Goal: Task Accomplishment & Management: Use online tool/utility

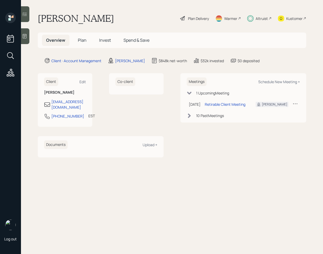
click at [106, 41] on span "Invest" at bounding box center [105, 40] width 12 height 6
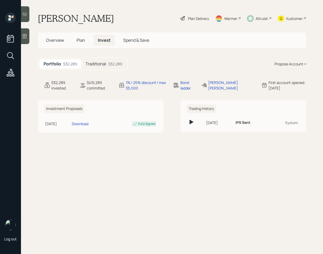
click at [113, 66] on div "$32,289" at bounding box center [115, 64] width 14 height 6
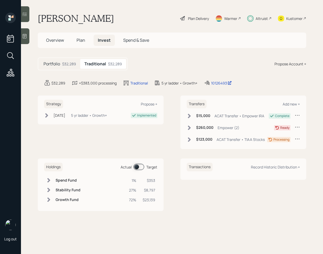
click at [25, 13] on icon at bounding box center [24, 14] width 5 height 5
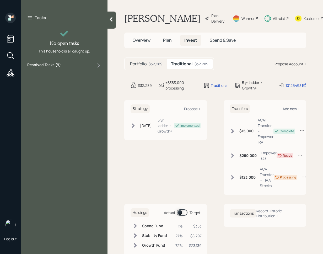
click at [61, 65] on div "Resolved Tasks ( 9 )" at bounding box center [64, 65] width 74 height 6
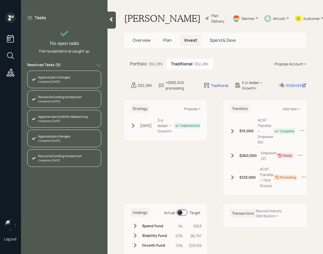
scroll to position [77, 0]
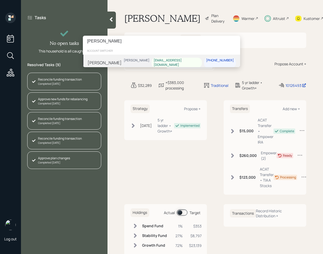
type input "[PERSON_NAME]"
click at [141, 63] on div "Margie Olszewski Michael Russo mrildan56@gmail.com 815-557-8810" at bounding box center [161, 63] width 157 height 16
